Goal: Navigation & Orientation: Find specific page/section

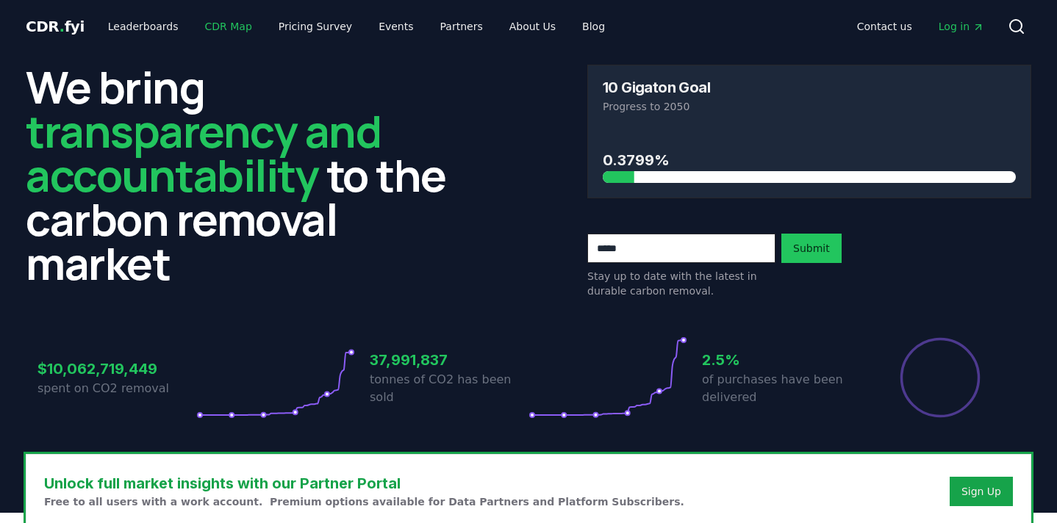
click at [237, 30] on link "CDR Map" at bounding box center [228, 26] width 71 height 26
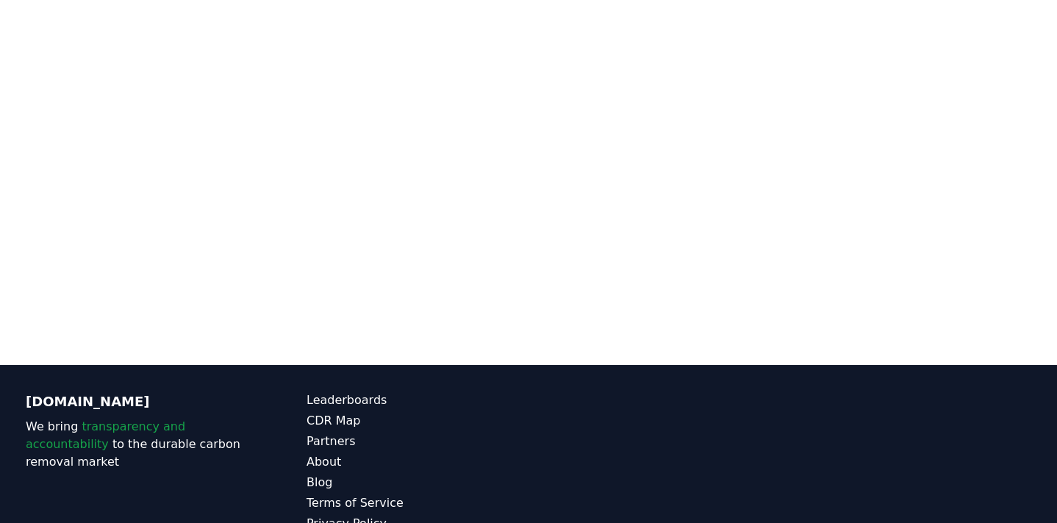
scroll to position [268, 0]
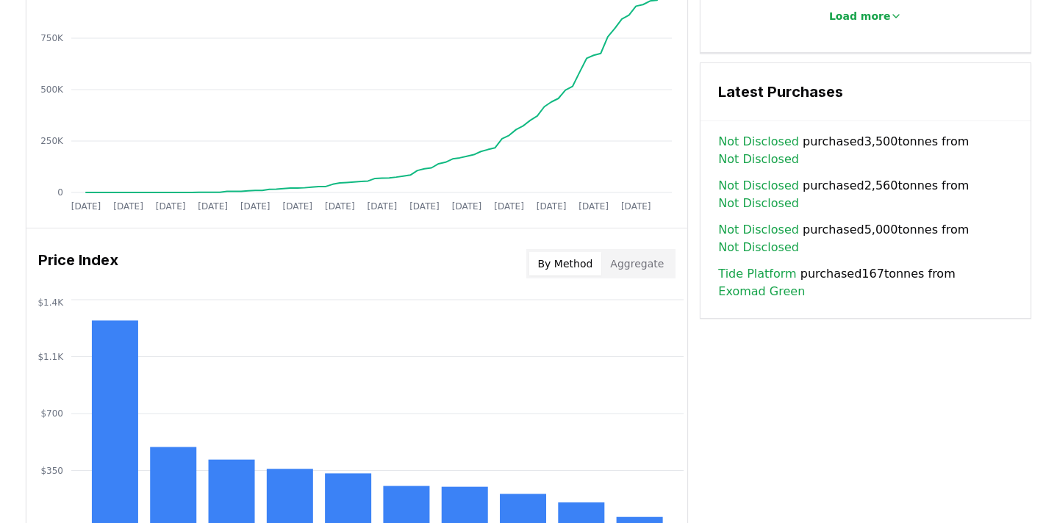
scroll to position [1050, 0]
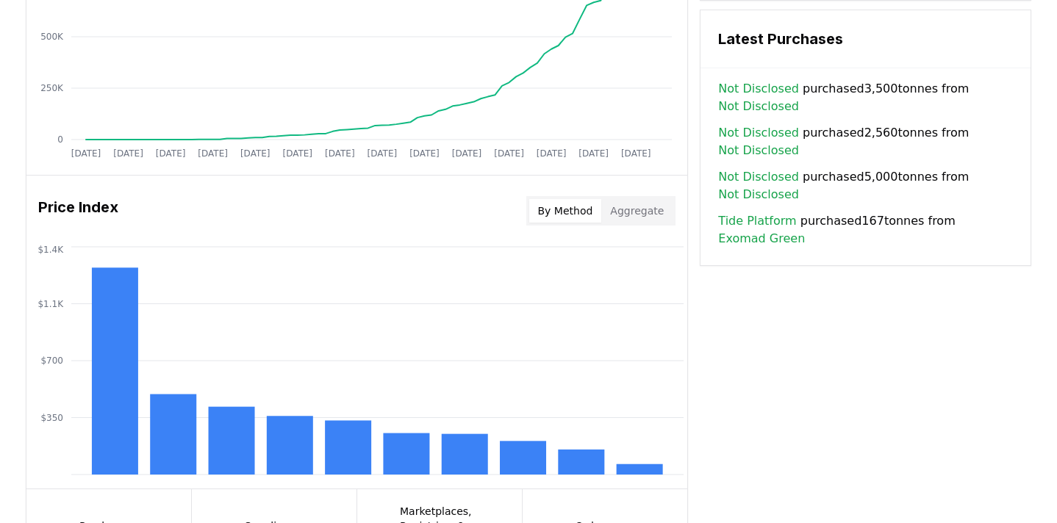
click at [773, 334] on div "Key Metrics Find detailed analysis of carbon removal data through time. Total S…" at bounding box center [529, 36] width 1006 height 1092
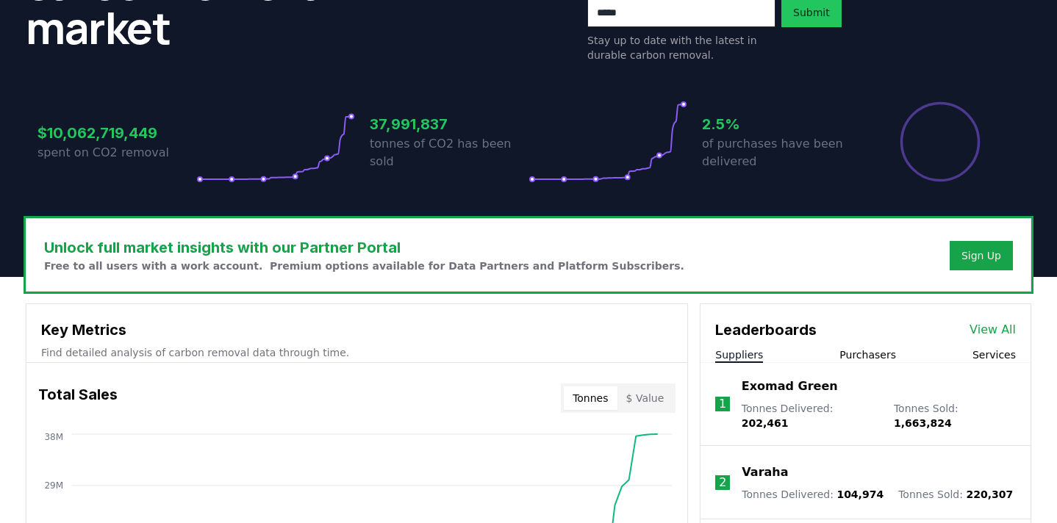
scroll to position [0, 0]
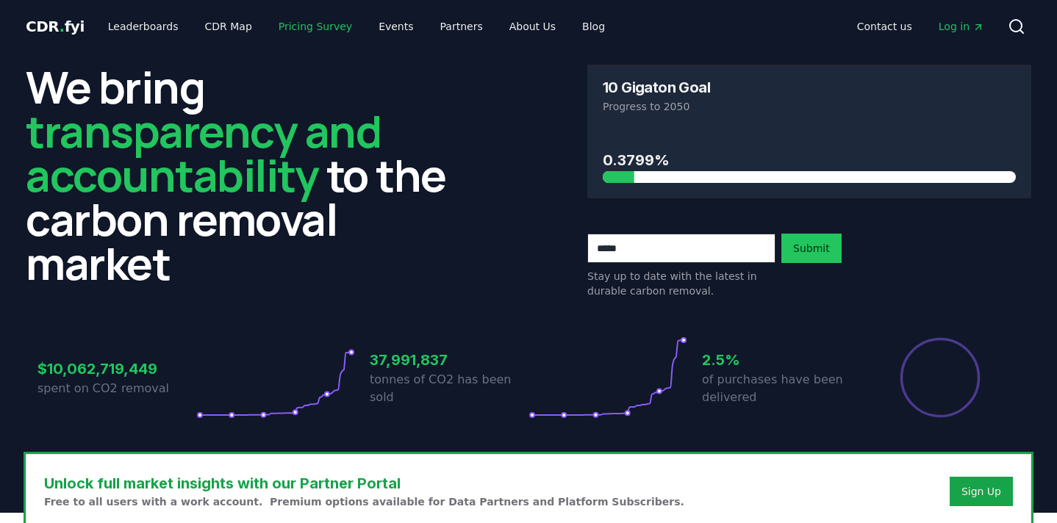
click at [299, 24] on link "Pricing Survey" at bounding box center [315, 26] width 97 height 26
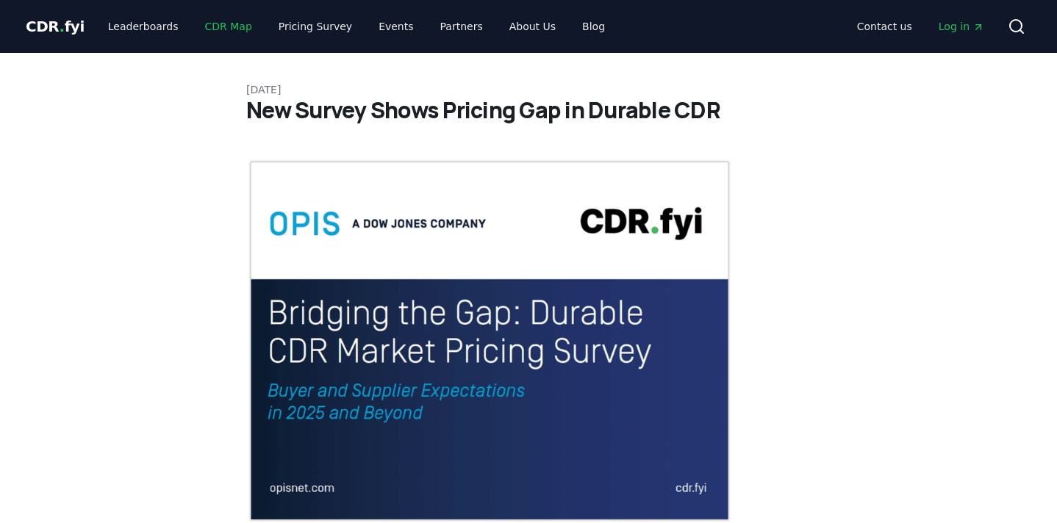
click at [218, 35] on link "CDR Map" at bounding box center [228, 26] width 71 height 26
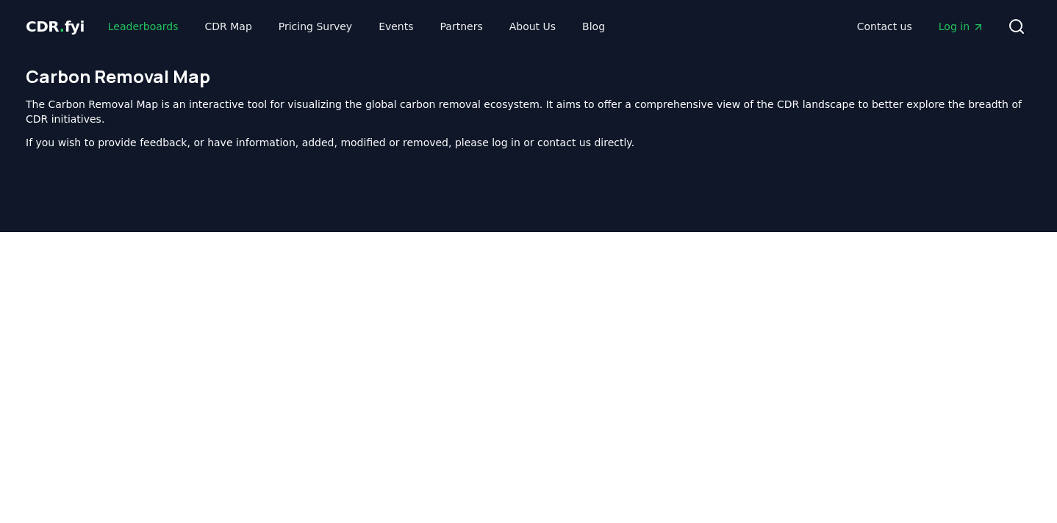
click at [137, 24] on link "Leaderboards" at bounding box center [143, 26] width 94 height 26
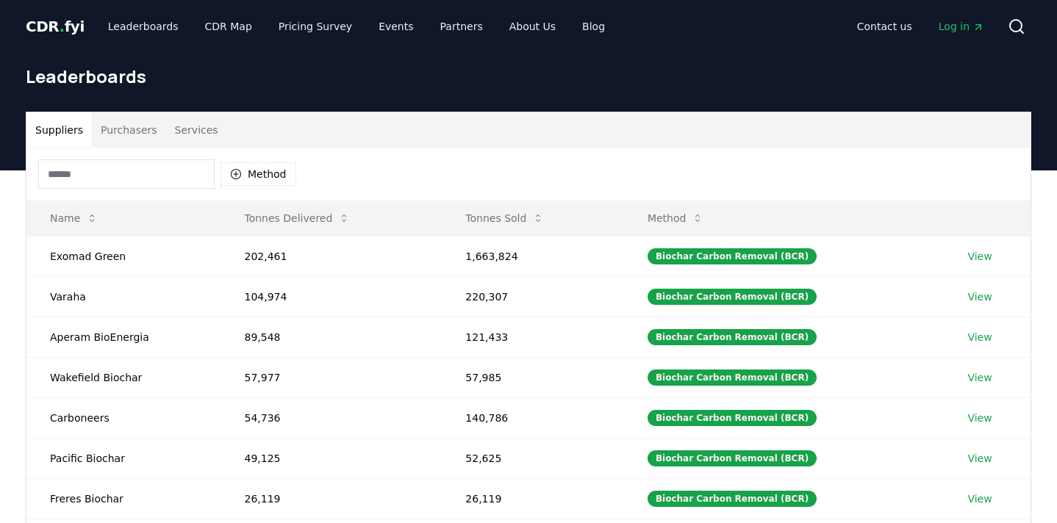
click at [434, 70] on h1 "Leaderboards" at bounding box center [529, 77] width 1006 height 24
click at [39, 30] on span "CDR . fyi" at bounding box center [55, 27] width 59 height 18
